Goal: Task Accomplishment & Management: Manage account settings

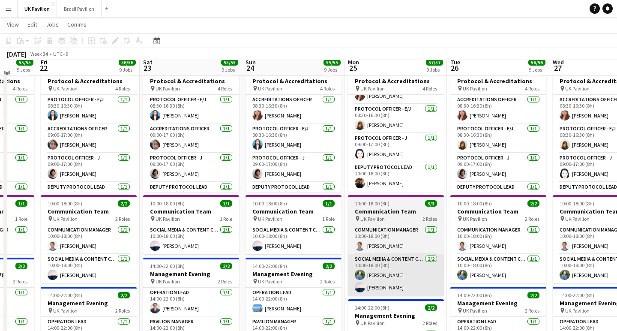
scroll to position [227, 0]
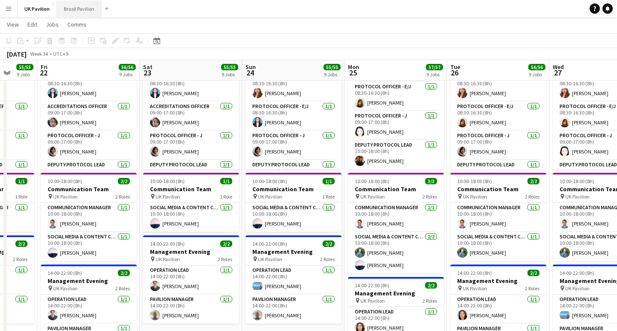
click at [78, 8] on button "Brasil Pavilion Close" at bounding box center [79, 8] width 45 height 17
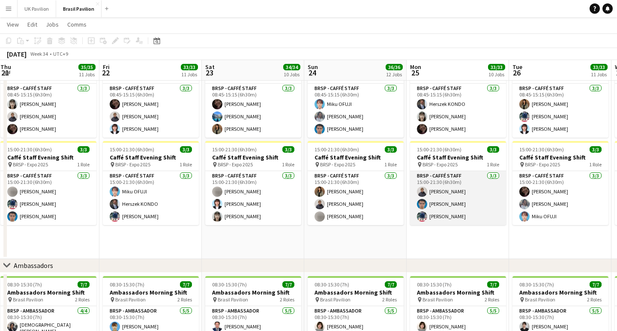
scroll to position [896, 0]
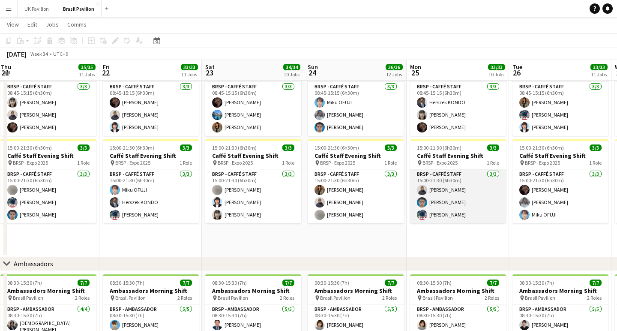
click at [443, 223] on app-card-role "BRSP - Caffé Staff [DATE] 15:00-21:30 (6h30m) [PERSON_NAME] [PERSON_NAME] [PERS…" at bounding box center [458, 196] width 96 height 54
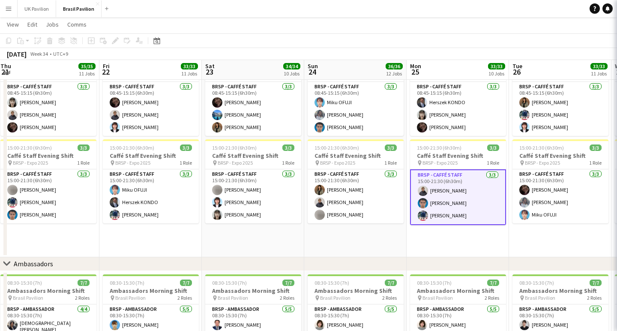
scroll to position [895, 0]
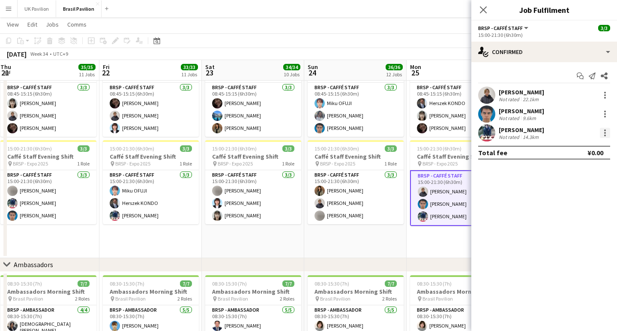
click at [603, 134] on div at bounding box center [605, 133] width 10 height 10
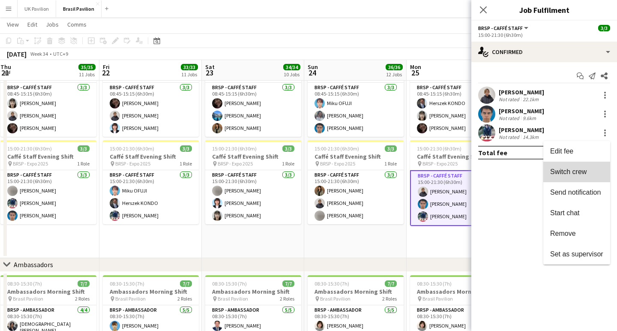
click at [559, 174] on span "Switch crew" at bounding box center [568, 171] width 36 height 7
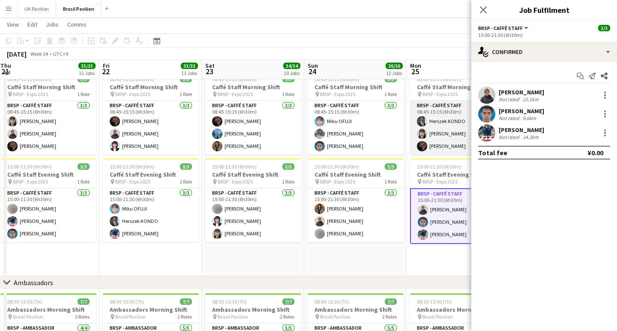
click at [434, 155] on app-card-role "BRSP - Caffé Staff [DATE] 08:45-15:15 (6h30m) [PERSON_NAME] [PERSON_NAME]" at bounding box center [458, 128] width 96 height 54
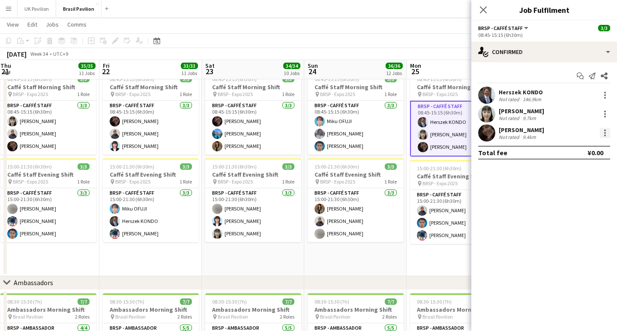
click at [607, 135] on div at bounding box center [605, 133] width 10 height 10
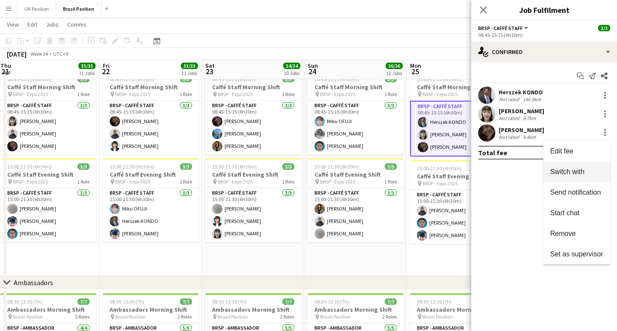
click at [551, 171] on span "Switch with" at bounding box center [567, 171] width 34 height 7
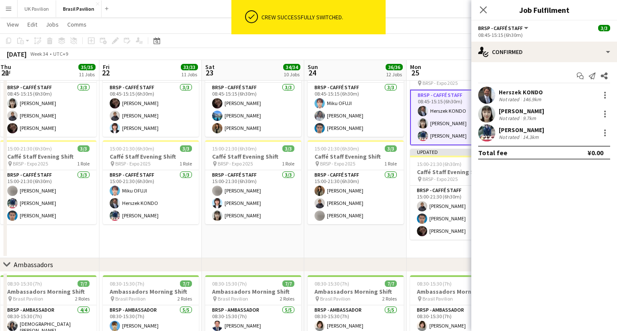
drag, startPoint x: 483, startPoint y: 8, endPoint x: 476, endPoint y: 21, distance: 15.1
click at [483, 9] on icon "Close pop-in" at bounding box center [483, 9] width 7 height 7
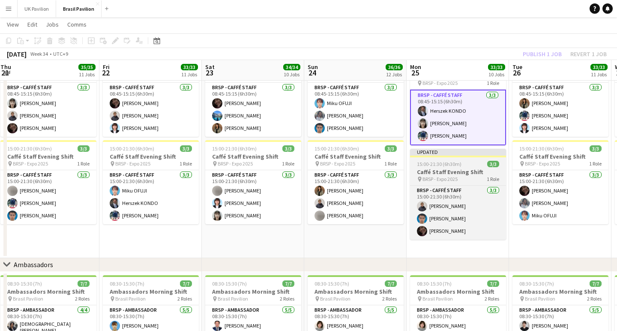
click at [443, 173] on app-job-card "Updated 15:00-21:30 (6h30m) 3/3 Caffé Staff Evening Shift pin BRSP - Expo 2025 …" at bounding box center [458, 194] width 96 height 91
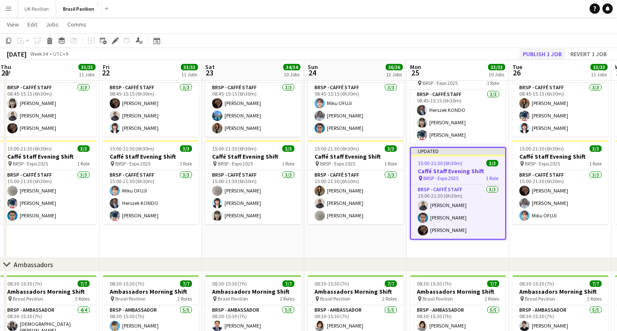
click at [542, 53] on button "Publish 1 job" at bounding box center [542, 53] width 46 height 11
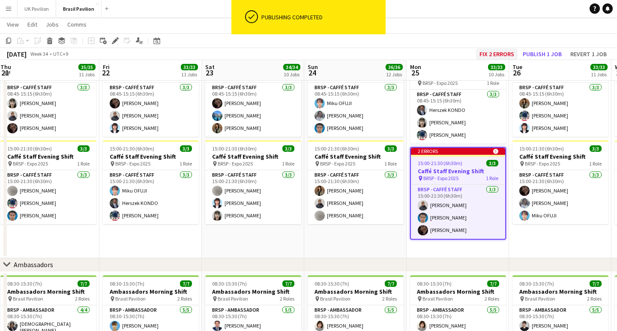
click at [476, 50] on button "Fix 2 errors" at bounding box center [497, 53] width 42 height 11
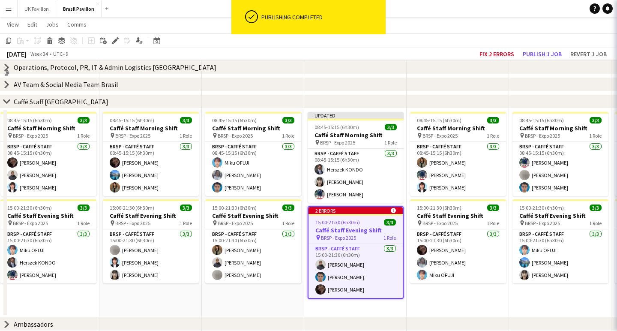
scroll to position [0, 294]
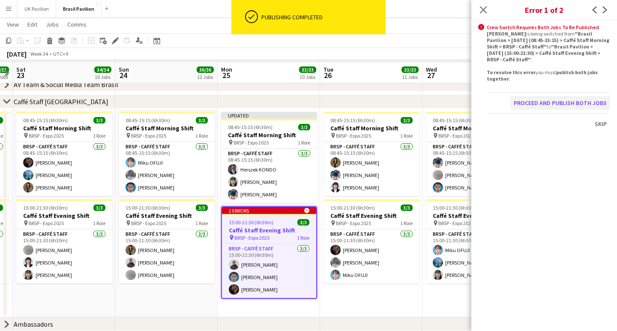
click at [528, 110] on button "Proceed and publish both jobs" at bounding box center [560, 103] width 100 height 14
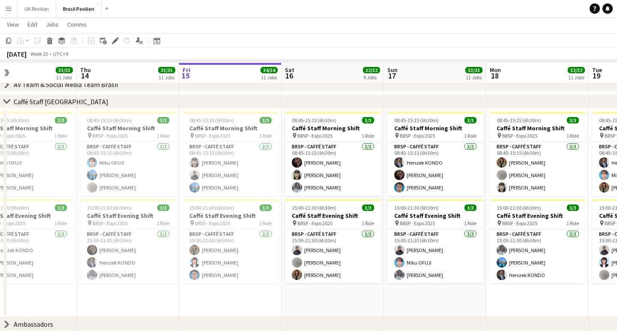
scroll to position [64, 0]
click at [7, 323] on icon at bounding box center [6, 323] width 3 height 6
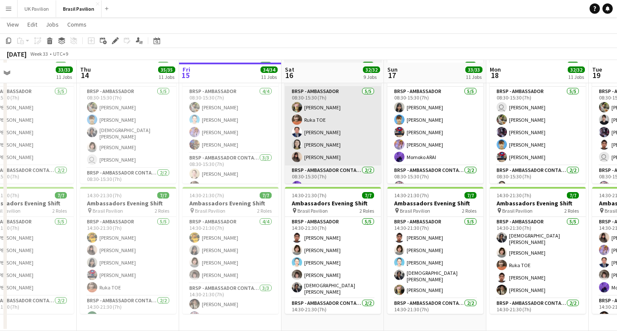
scroll to position [341, 0]
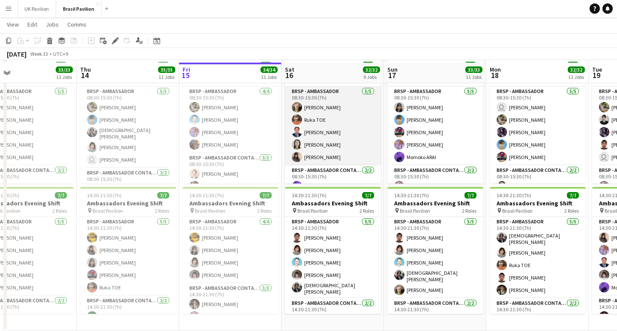
click at [308, 128] on app-card-role "BRSP - Ambassador [DATE] 08:30-15:30 (7h) [PERSON_NAME] TOE [PERSON_NAME] [PERS…" at bounding box center [333, 126] width 96 height 79
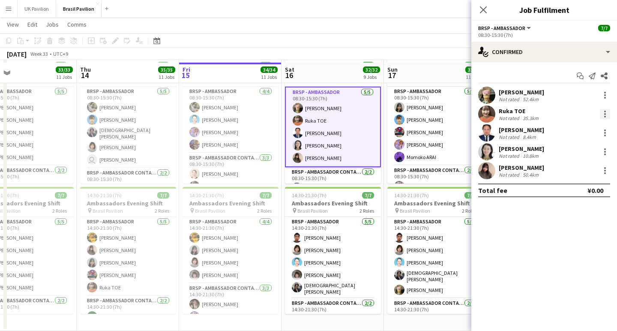
click at [605, 117] on div at bounding box center [605, 114] width 10 height 10
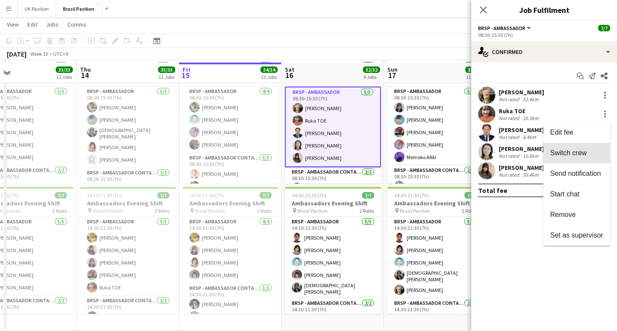
click at [553, 151] on span "Switch crew" at bounding box center [568, 152] width 36 height 7
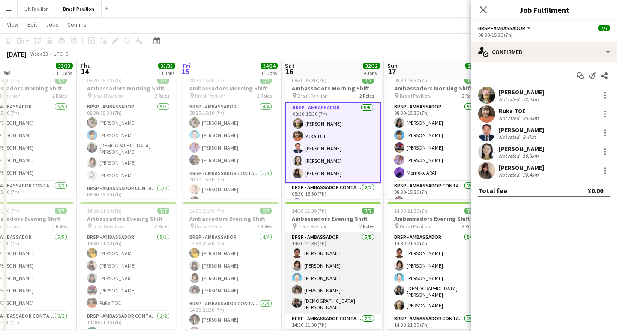
click at [323, 289] on app-card-role "BRSP - Ambassador [DATE] 14:30-21:30 (7h) [PERSON_NAME] [PERSON_NAME] [PERSON_N…" at bounding box center [333, 272] width 96 height 81
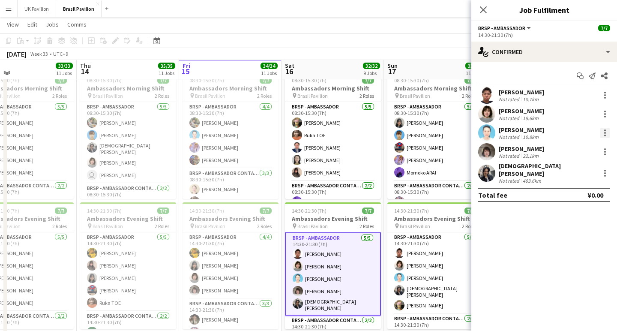
click at [604, 137] on div at bounding box center [605, 133] width 10 height 10
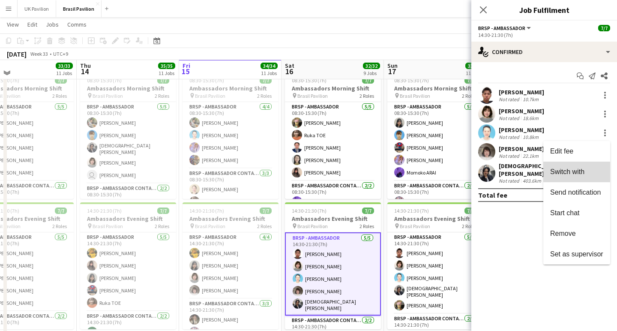
click at [550, 173] on span "Switch with" at bounding box center [567, 171] width 34 height 7
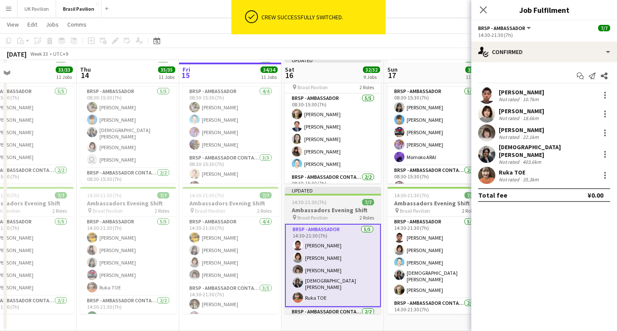
click at [320, 208] on h3 "Ambassadors Evening Shift" at bounding box center [333, 210] width 96 height 8
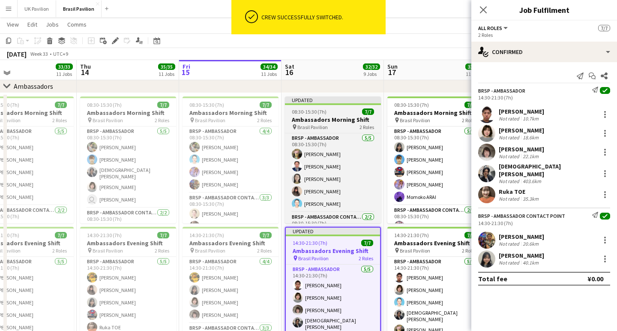
scroll to position [298, 0]
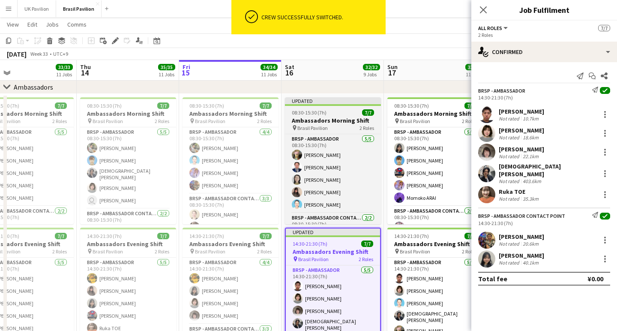
click at [345, 124] on h3 "Ambassadors Morning Shift" at bounding box center [333, 121] width 96 height 8
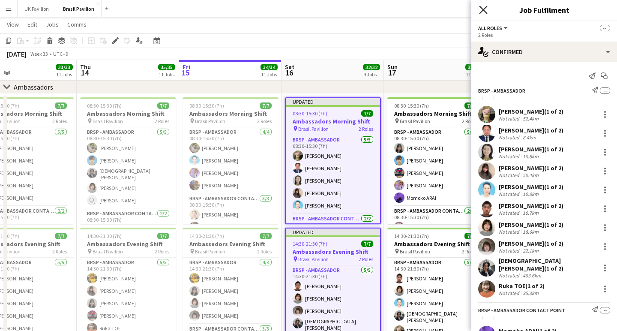
click at [479, 9] on icon "Close pop-in" at bounding box center [483, 10] width 8 height 8
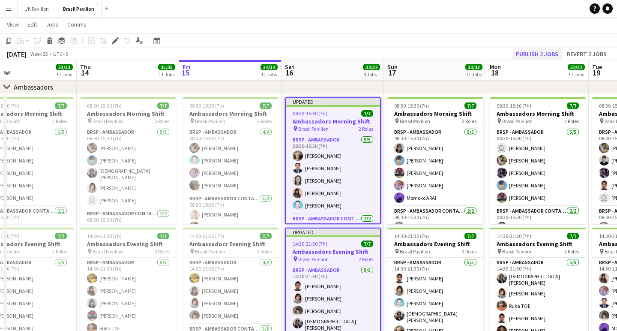
click at [513, 54] on button "Publish 2 jobs" at bounding box center [536, 53] width 49 height 11
